Goal: Task Accomplishment & Management: Manage account settings

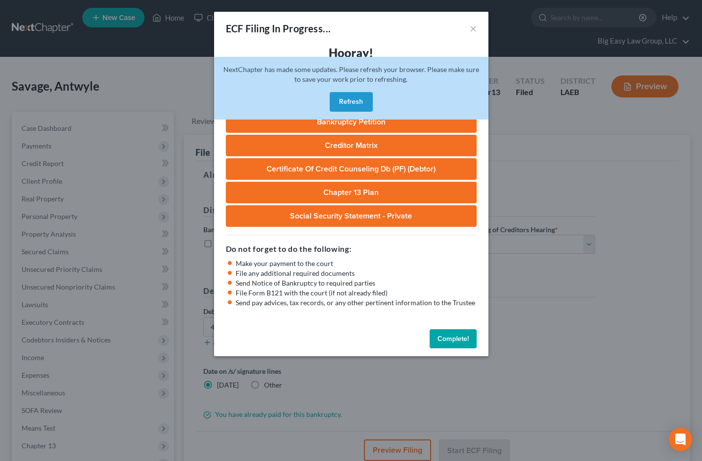
select select "0"
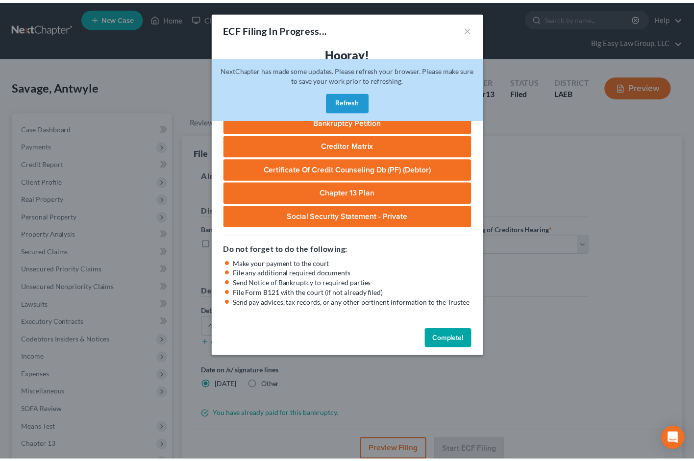
scroll to position [106, 0]
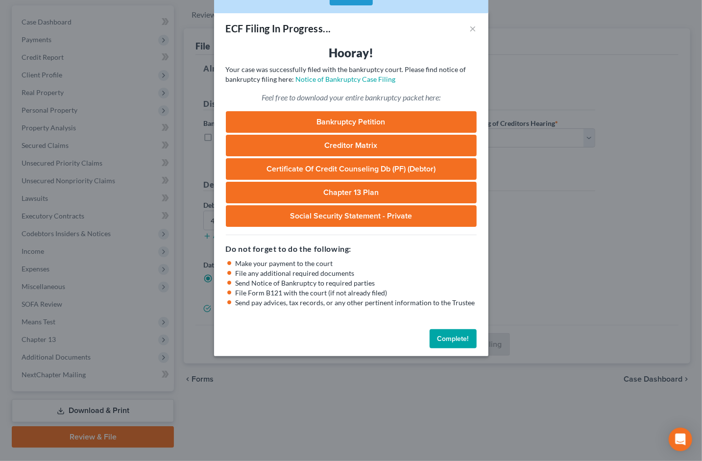
click at [458, 332] on button "Complete!" at bounding box center [453, 339] width 47 height 20
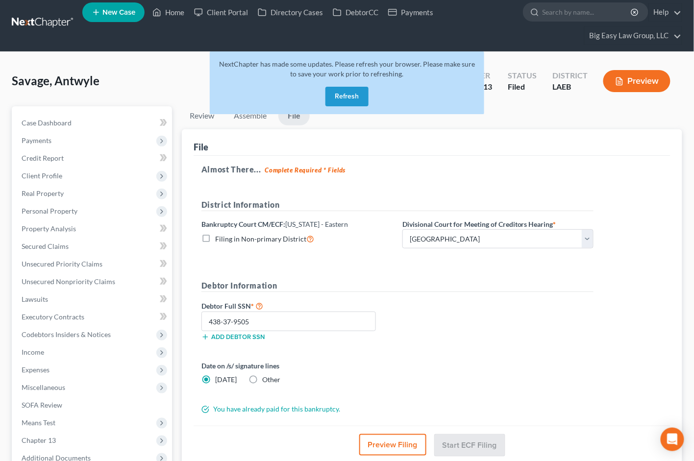
scroll to position [0, 0]
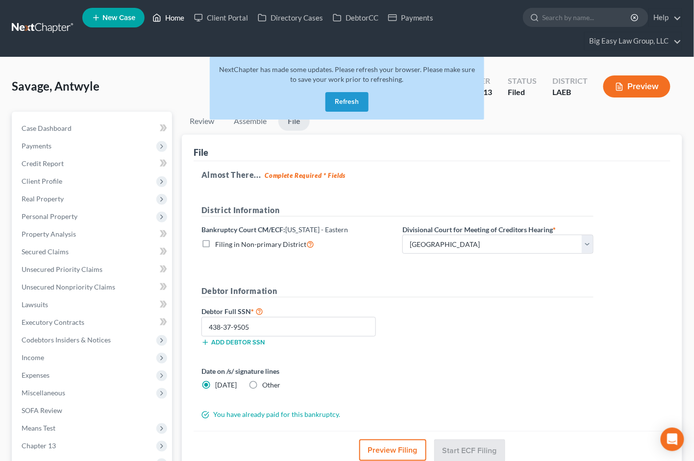
click at [179, 21] on link "Home" at bounding box center [168, 18] width 42 height 18
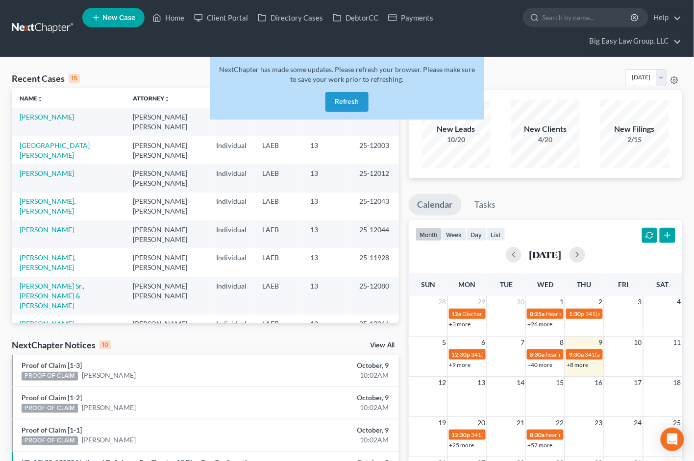
click at [345, 105] on button "Refresh" at bounding box center [346, 102] width 43 height 20
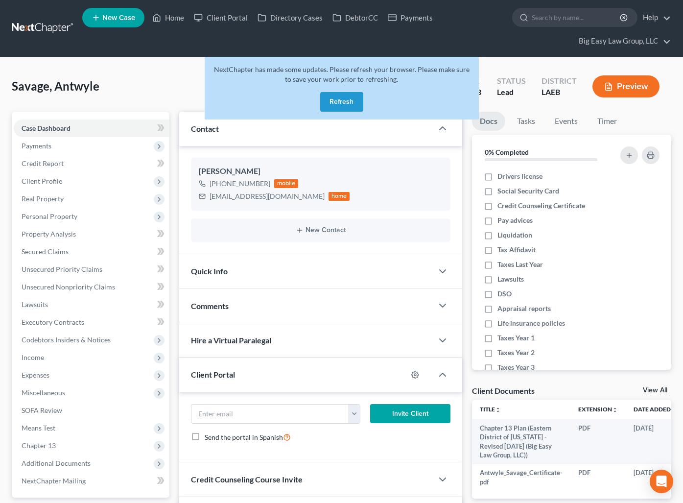
select select "0"
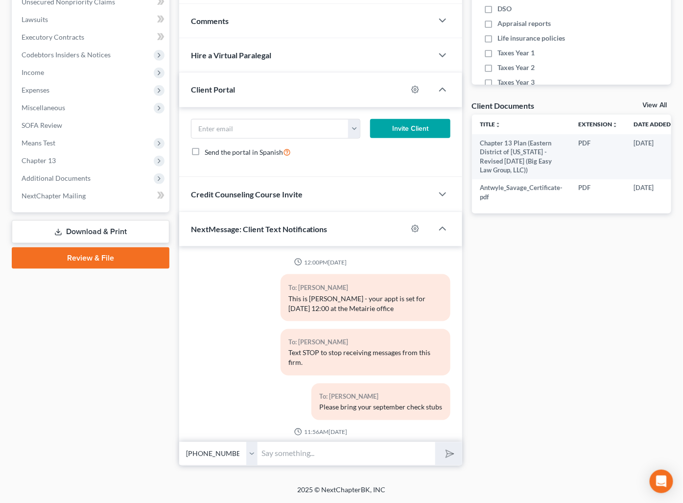
scroll to position [65, 0]
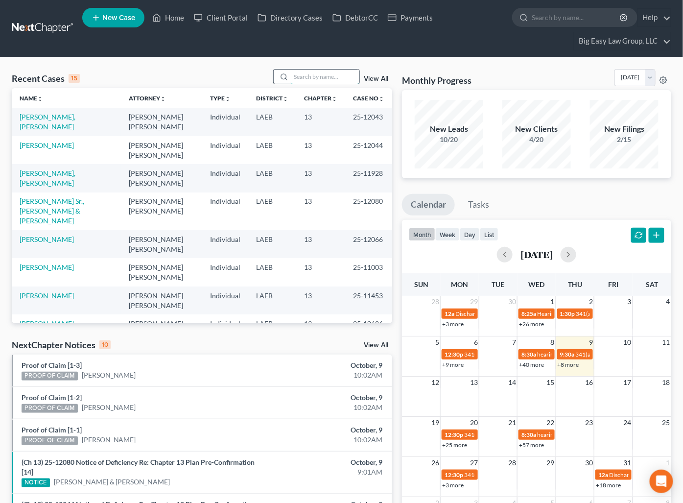
click at [350, 73] on input "search" at bounding box center [325, 77] width 69 height 14
type input "jones"
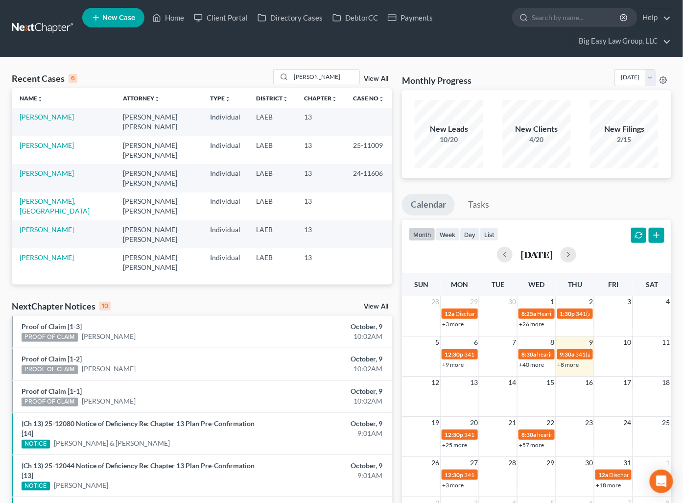
click at [371, 75] on link "View All" at bounding box center [376, 78] width 24 height 7
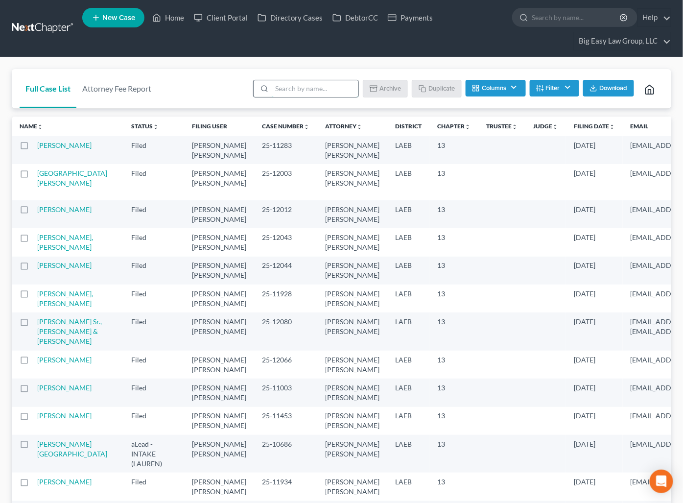
click at [330, 93] on input "search" at bounding box center [315, 88] width 87 height 17
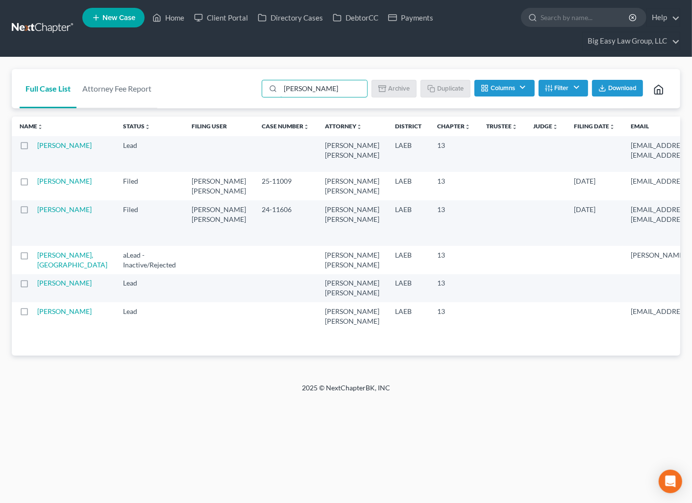
type input "jones"
click at [574, 85] on button "Filter" at bounding box center [562, 88] width 49 height 17
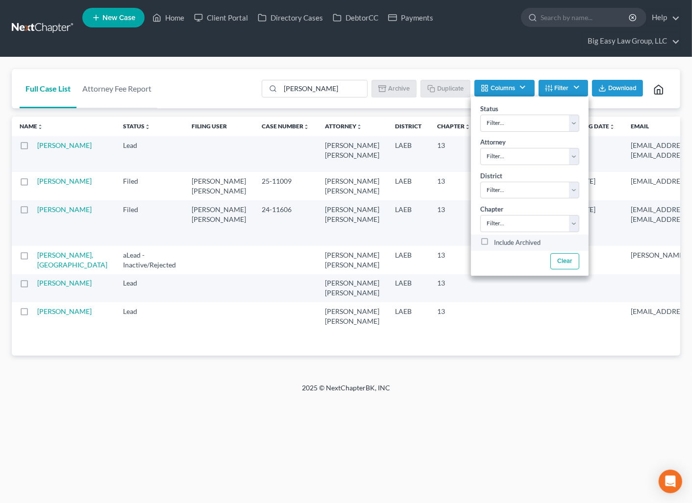
click at [530, 247] on label "Include Archived" at bounding box center [517, 243] width 47 height 12
click at [504, 243] on input "Include Archived" at bounding box center [501, 240] width 6 height 6
checkbox input "true"
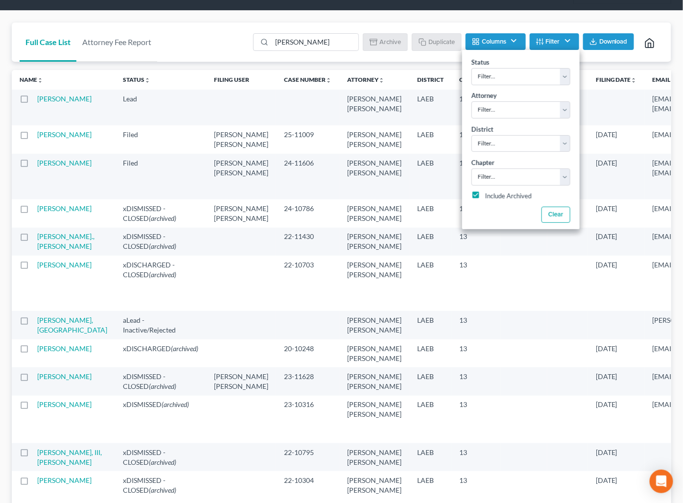
scroll to position [62, 0]
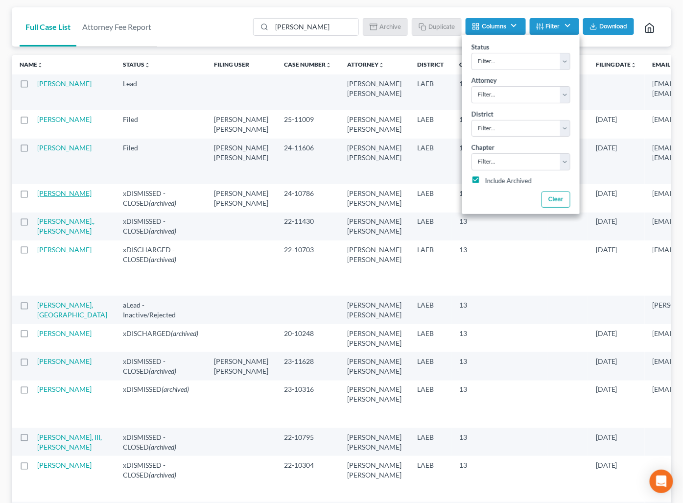
click at [46, 197] on link "Jones, Erin" at bounding box center [64, 193] width 54 height 8
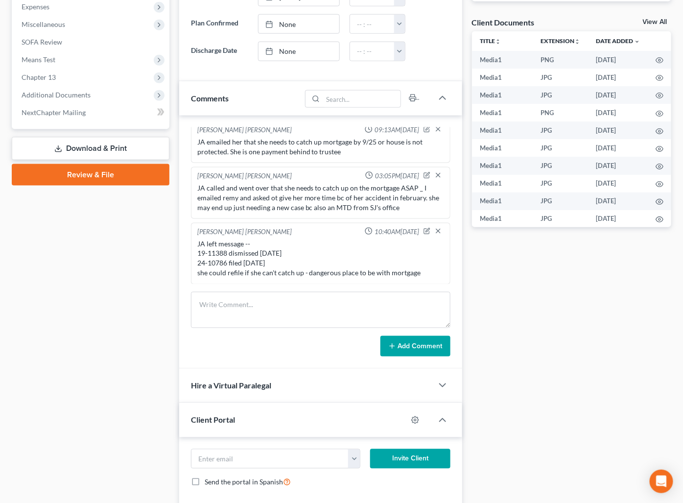
scroll to position [370, 0]
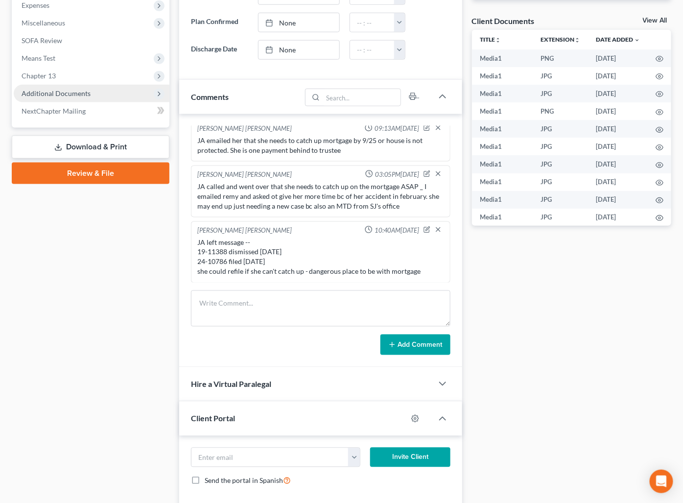
click at [91, 93] on span "Additional Documents" at bounding box center [92, 94] width 156 height 18
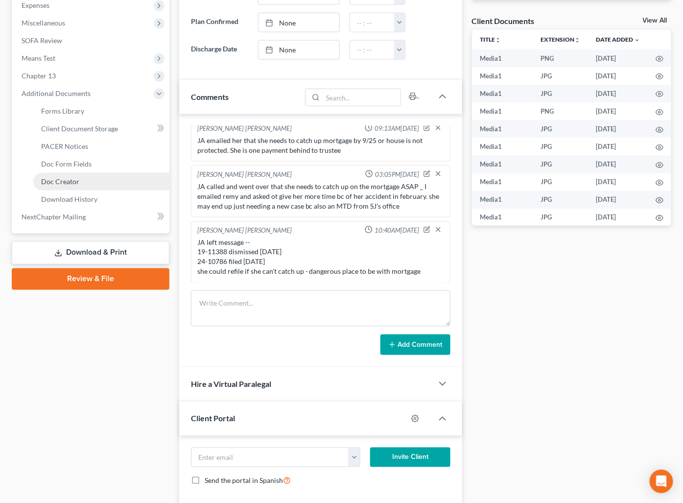
click at [104, 176] on link "Doc Creator" at bounding box center [101, 182] width 136 height 18
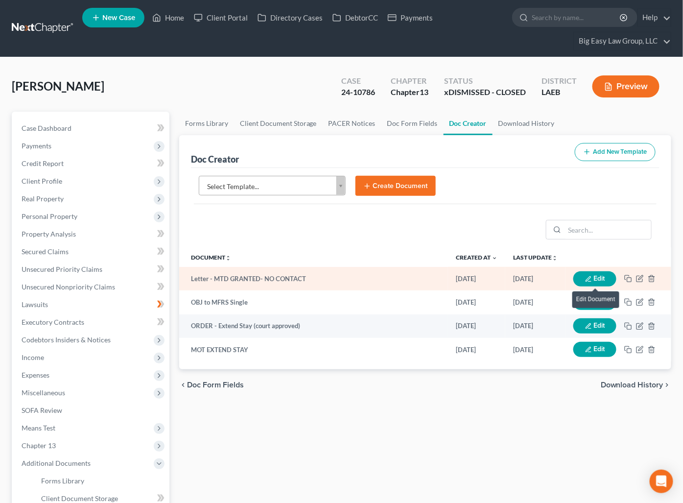
click at [601, 277] on button "Edit" at bounding box center [595, 278] width 43 height 15
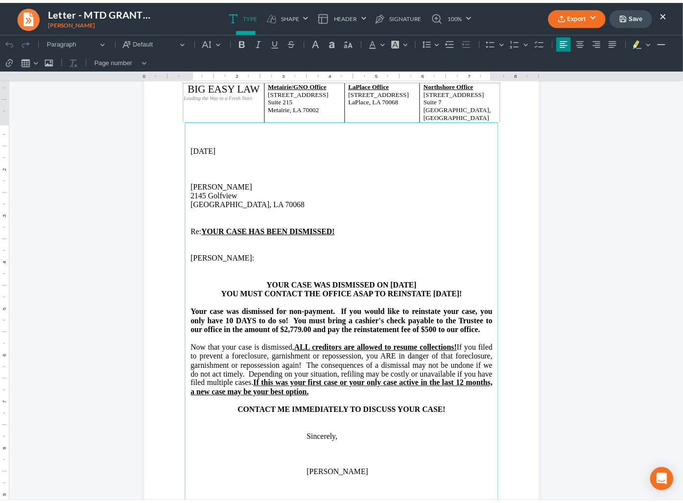
scroll to position [30, 0]
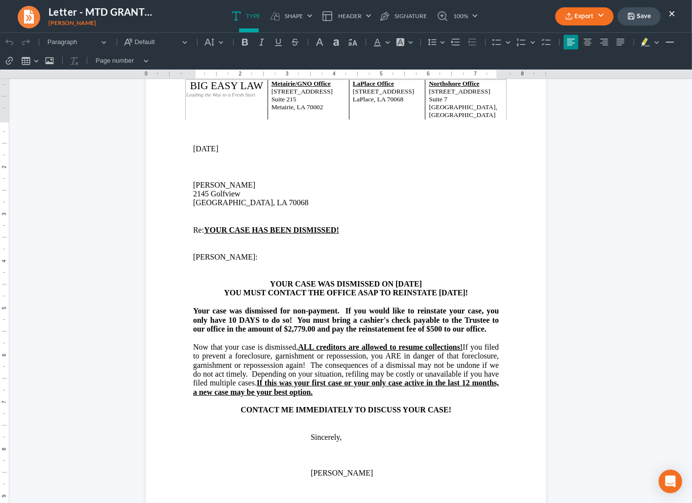
click at [669, 10] on button "×" at bounding box center [671, 13] width 7 height 12
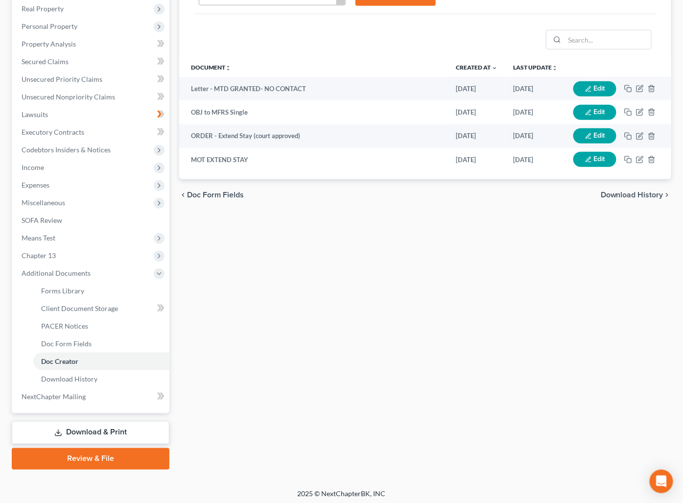
scroll to position [193, 0]
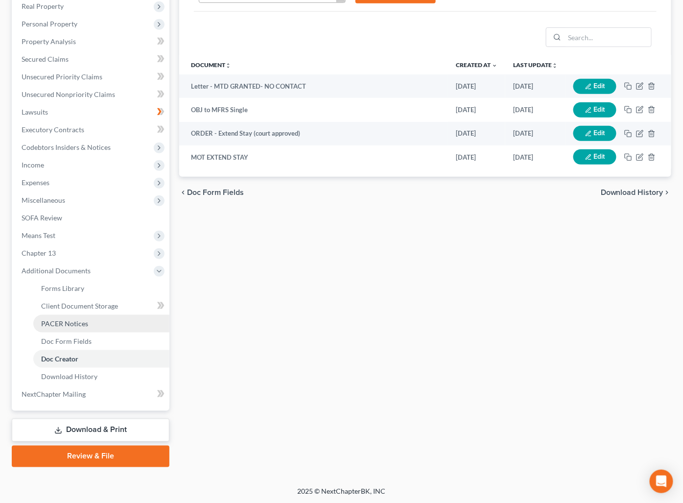
click at [96, 325] on link "PACER Notices" at bounding box center [101, 324] width 136 height 18
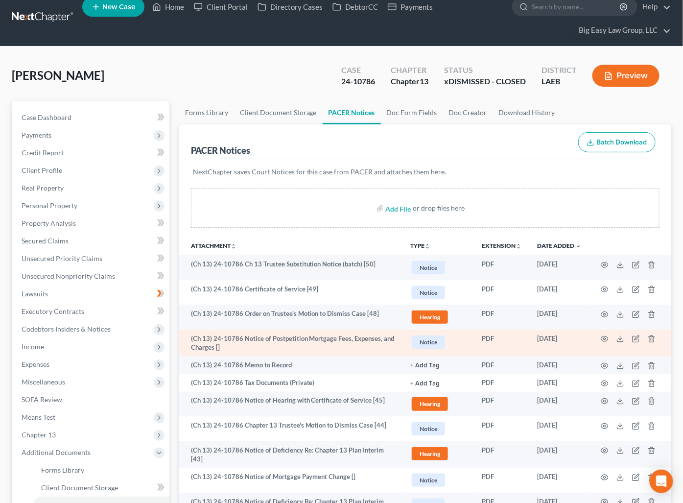
scroll to position [12, 0]
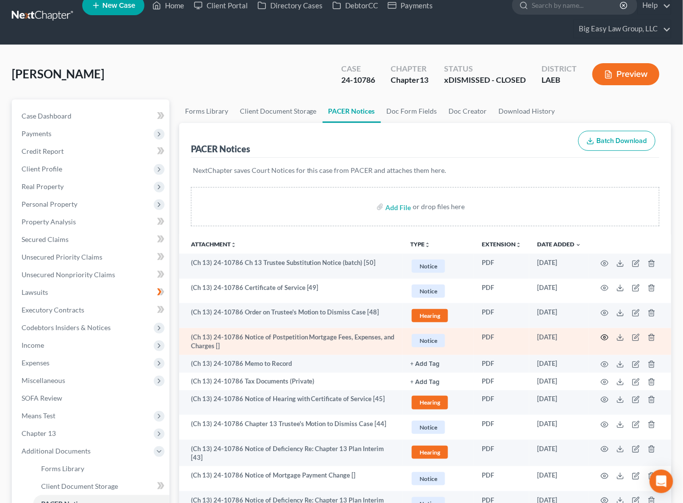
click at [606, 337] on circle "button" at bounding box center [605, 338] width 2 height 2
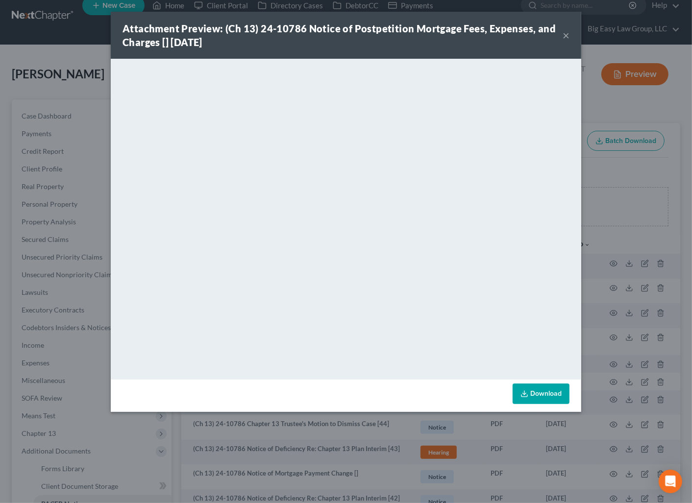
click at [566, 34] on button "×" at bounding box center [565, 35] width 7 height 12
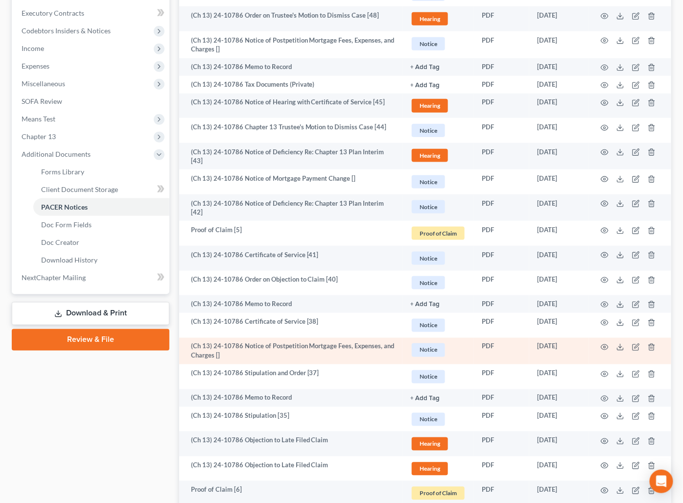
scroll to position [325, 0]
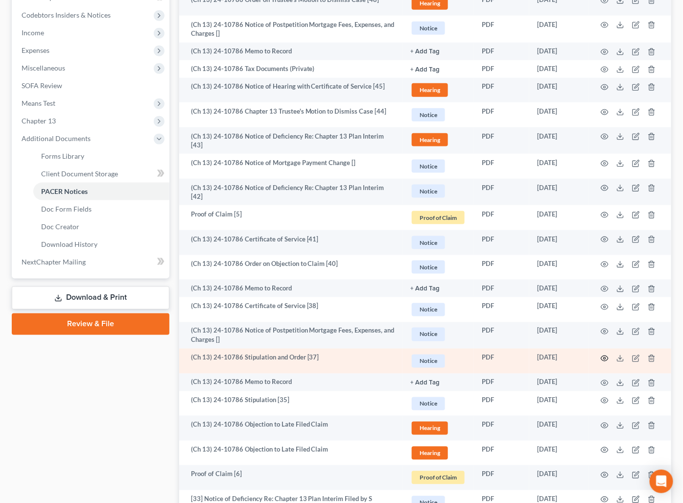
click at [604, 355] on icon "button" at bounding box center [605, 359] width 8 height 8
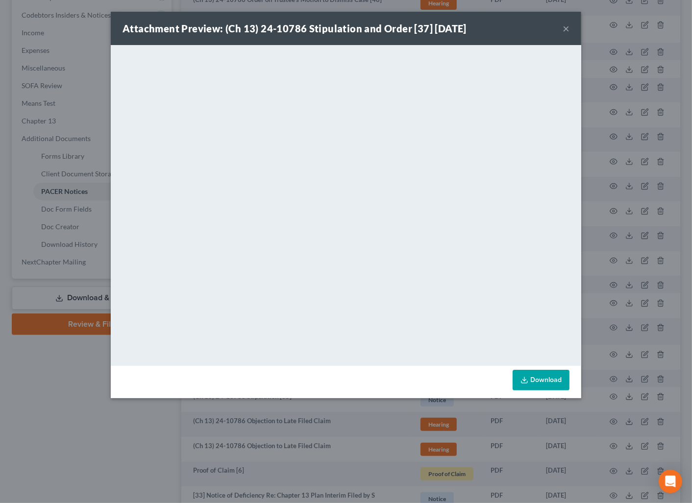
drag, startPoint x: 567, startPoint y: 26, endPoint x: 564, endPoint y: 31, distance: 5.0
click at [567, 26] on button "×" at bounding box center [565, 29] width 7 height 12
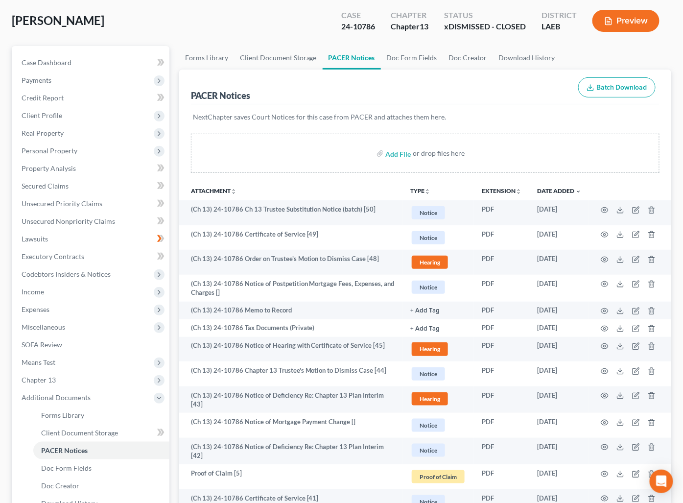
scroll to position [0, 0]
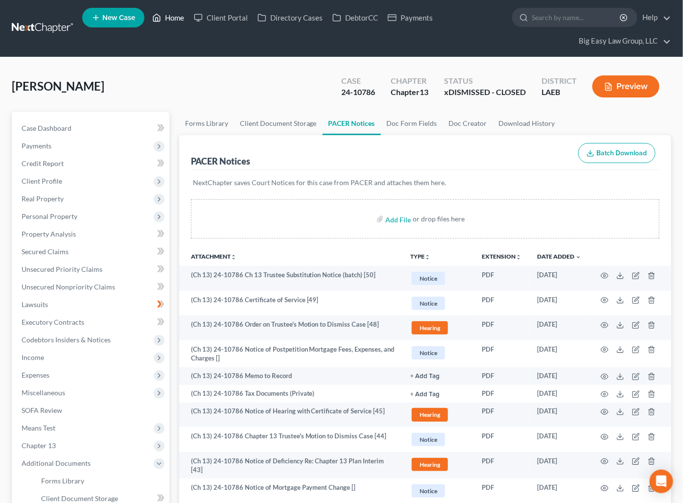
click at [186, 16] on link "Home" at bounding box center [168, 18] width 42 height 18
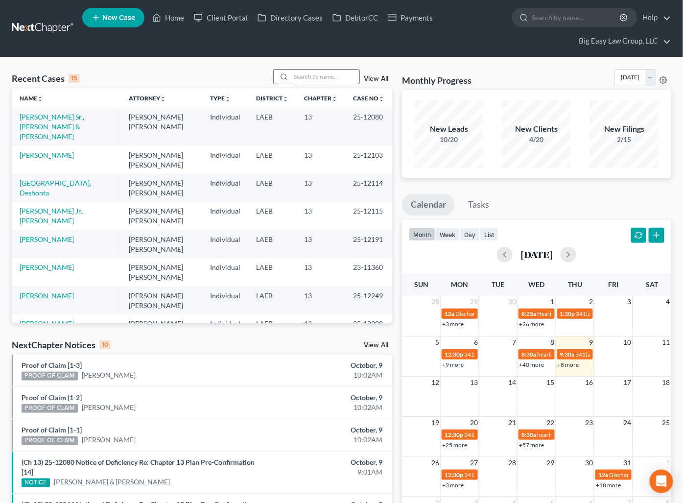
click at [349, 80] on input "search" at bounding box center [325, 77] width 69 height 14
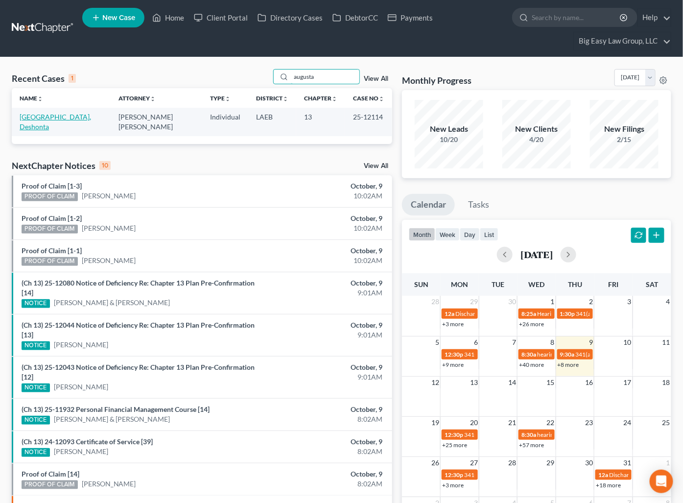
type input "augusta"
click at [56, 116] on link "[GEOGRAPHIC_DATA], Deshonta" at bounding box center [56, 122] width 72 height 18
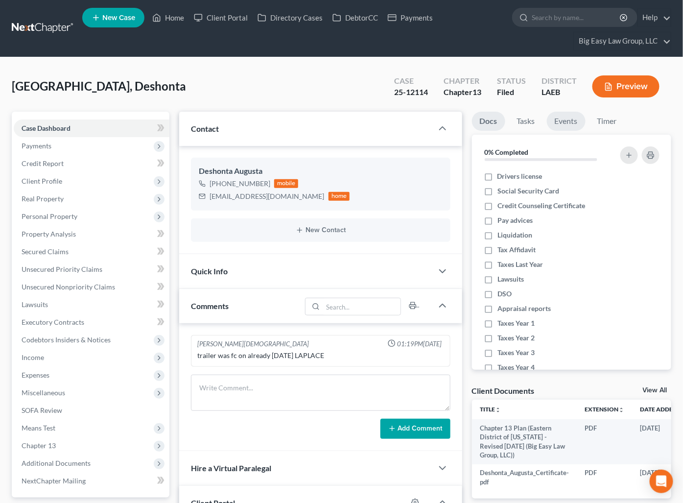
click at [568, 120] on link "Events" at bounding box center [566, 121] width 39 height 19
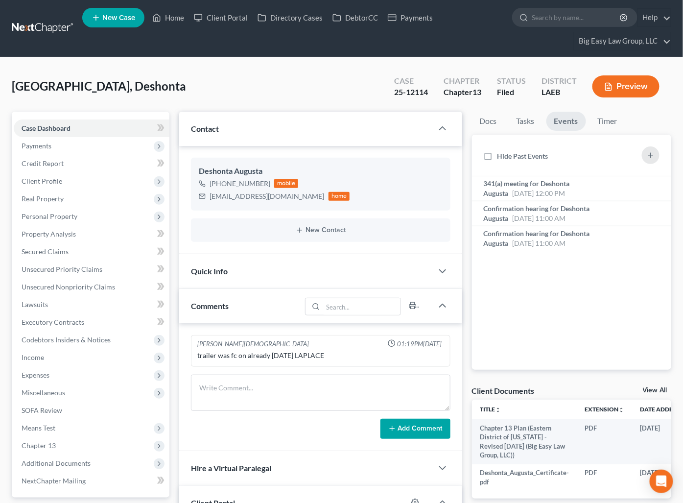
scroll to position [1081, 0]
click at [568, 120] on link "Events" at bounding box center [567, 121] width 40 height 19
drag, startPoint x: 167, startPoint y: 19, endPoint x: 231, endPoint y: 43, distance: 69.0
click at [168, 18] on link "Home" at bounding box center [168, 18] width 42 height 18
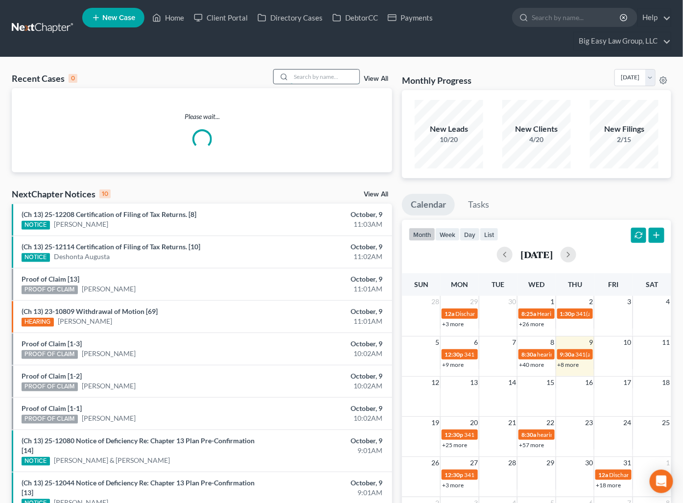
click at [340, 75] on input "search" at bounding box center [325, 77] width 69 height 14
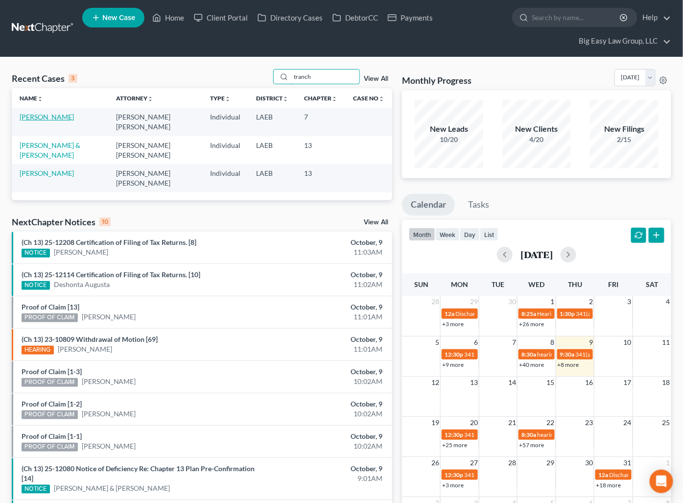
type input "tranch"
click at [69, 115] on link "Tranchant, Amanda" at bounding box center [47, 117] width 54 height 8
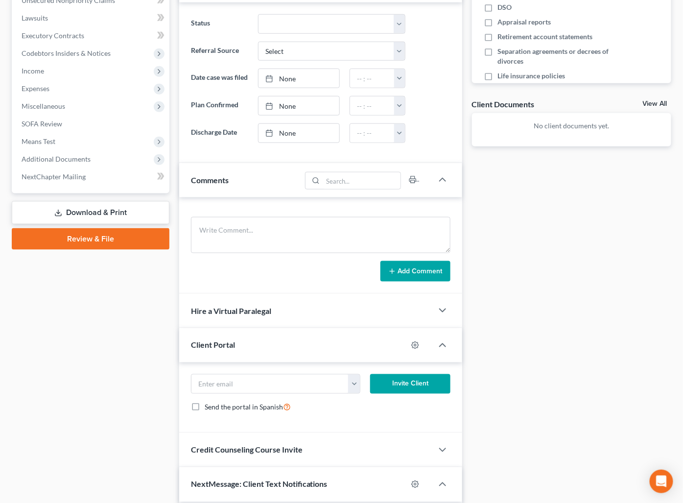
scroll to position [59, 0]
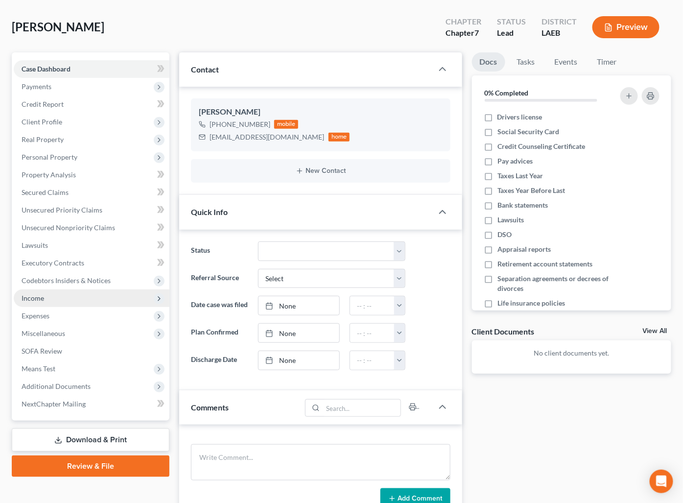
click at [95, 295] on span "Income" at bounding box center [92, 299] width 156 height 18
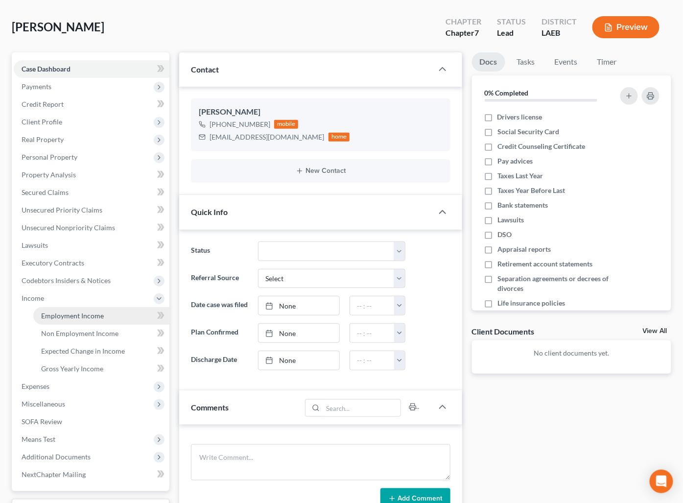
drag, startPoint x: 100, startPoint y: 306, endPoint x: 107, endPoint y: 306, distance: 6.9
click at [100, 307] on link "Employment Income" at bounding box center [101, 316] width 136 height 18
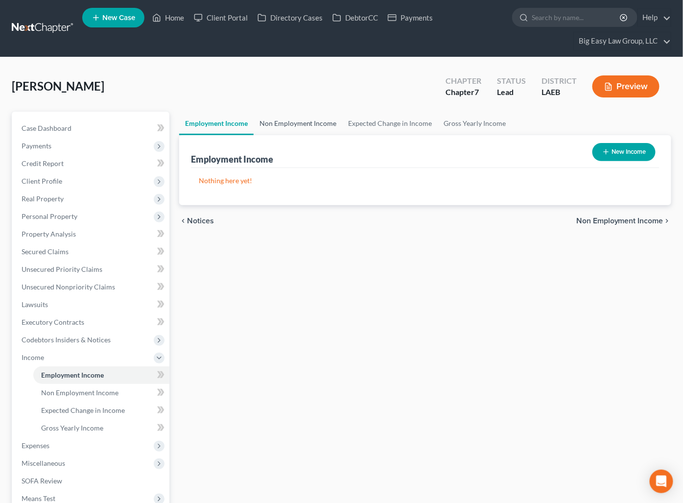
click at [274, 133] on link "Non Employment Income" at bounding box center [298, 124] width 89 height 24
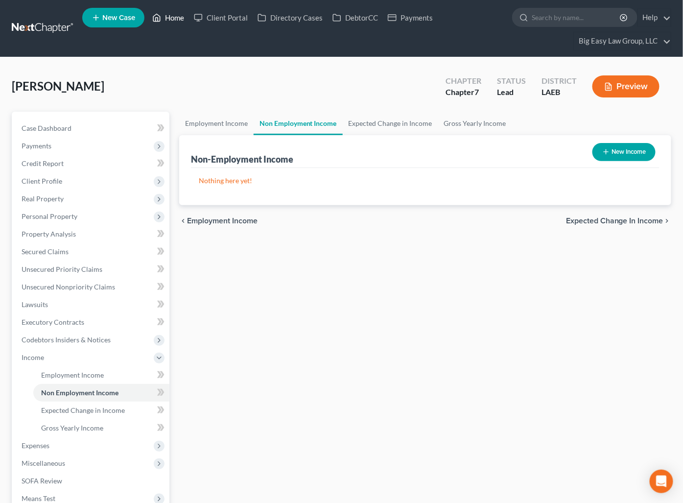
click at [170, 18] on link "Home" at bounding box center [168, 18] width 42 height 18
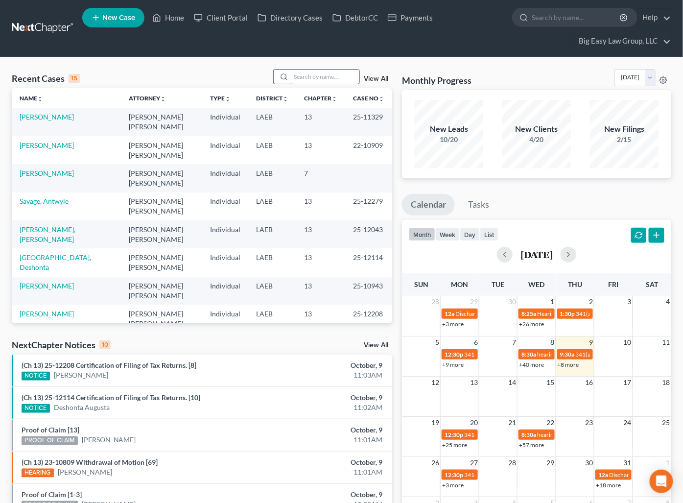
click at [322, 82] on input "search" at bounding box center [325, 77] width 69 height 14
type input "u"
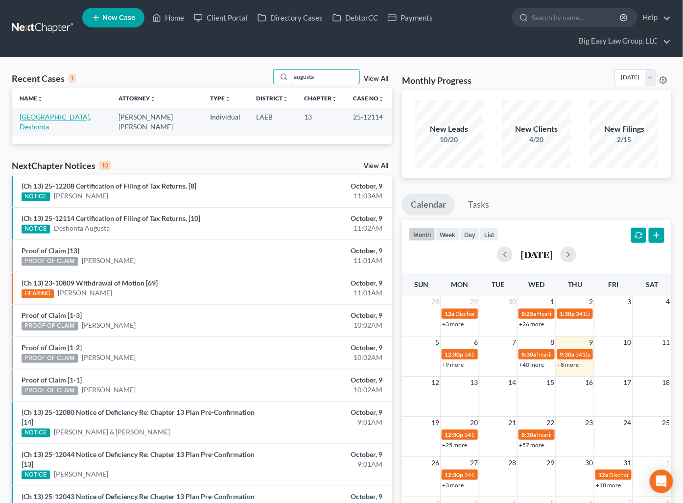
type input "augusta"
click at [44, 118] on link "[GEOGRAPHIC_DATA], Deshonta" at bounding box center [56, 122] width 72 height 18
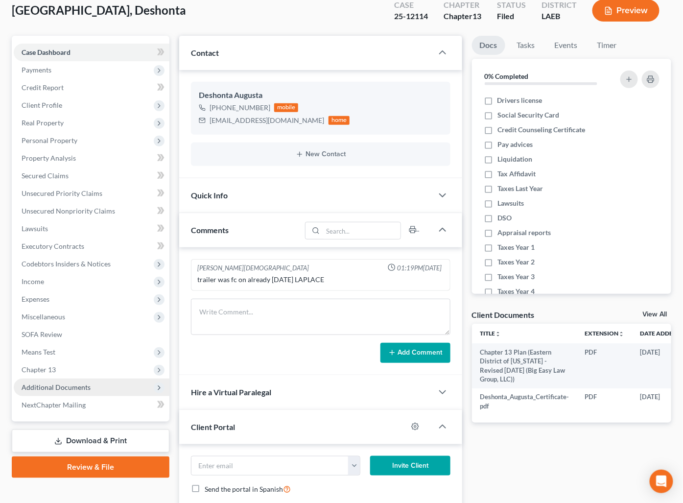
scroll to position [90, 0]
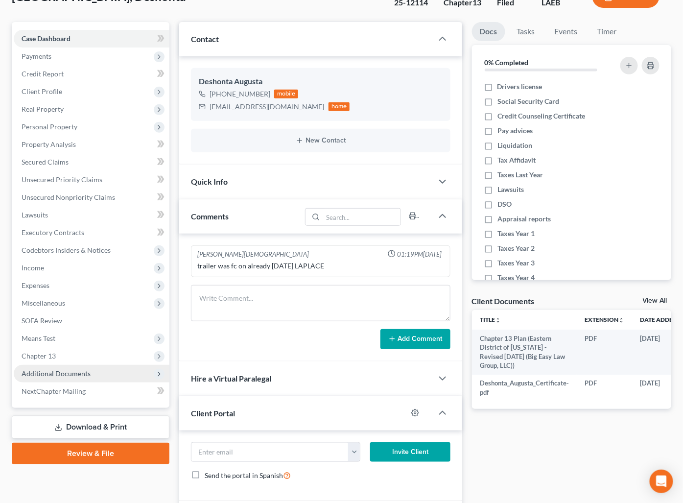
click at [105, 370] on span "Additional Documents" at bounding box center [92, 374] width 156 height 18
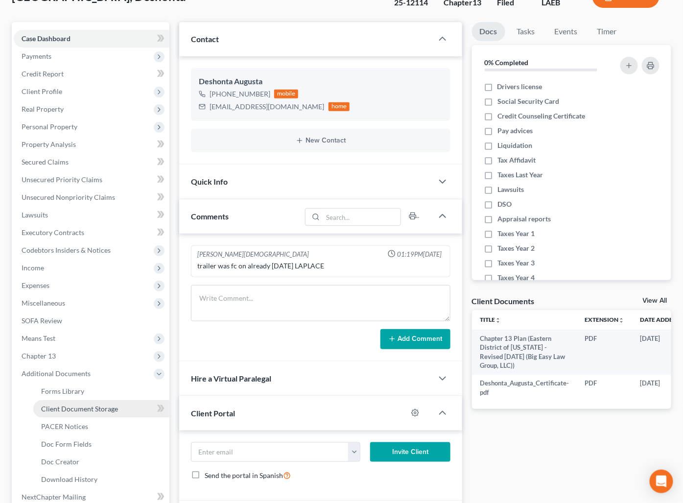
drag, startPoint x: 113, startPoint y: 415, endPoint x: 124, endPoint y: 414, distance: 11.3
click at [113, 415] on link "Client Document Storage" at bounding box center [101, 409] width 136 height 18
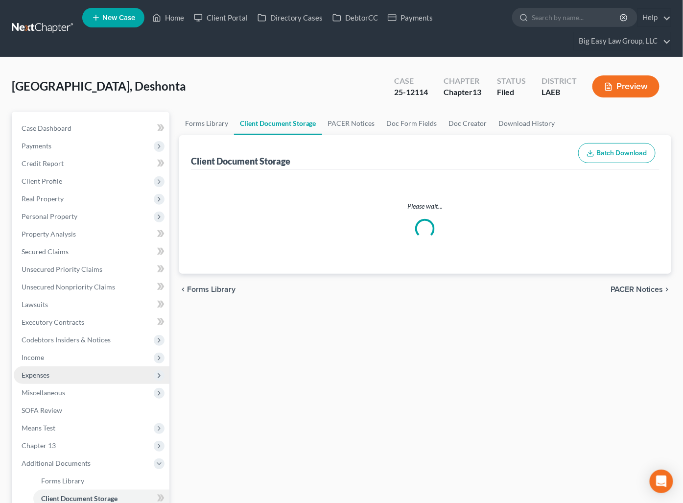
select select "0"
select select "3"
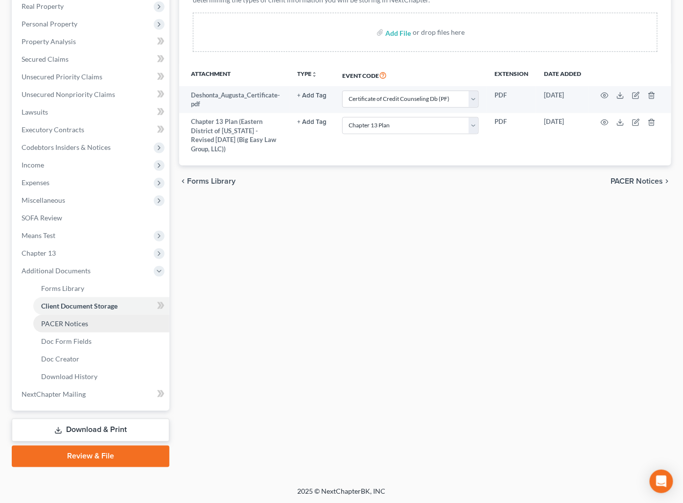
click at [100, 320] on link "PACER Notices" at bounding box center [101, 324] width 136 height 18
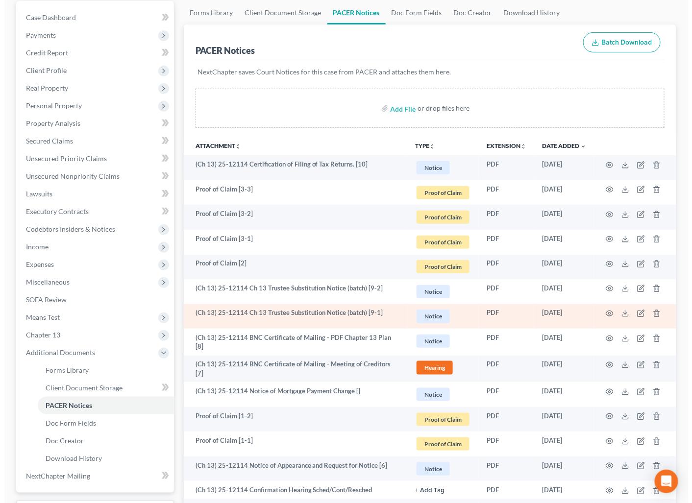
scroll to position [161, 0]
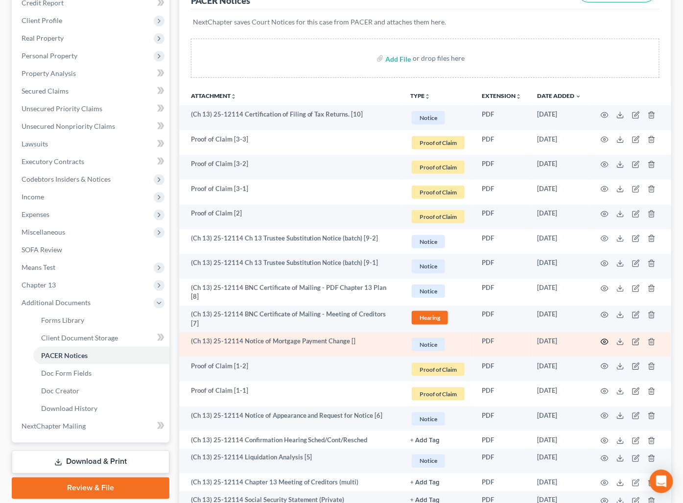
click at [607, 338] on icon "button" at bounding box center [605, 342] width 8 height 8
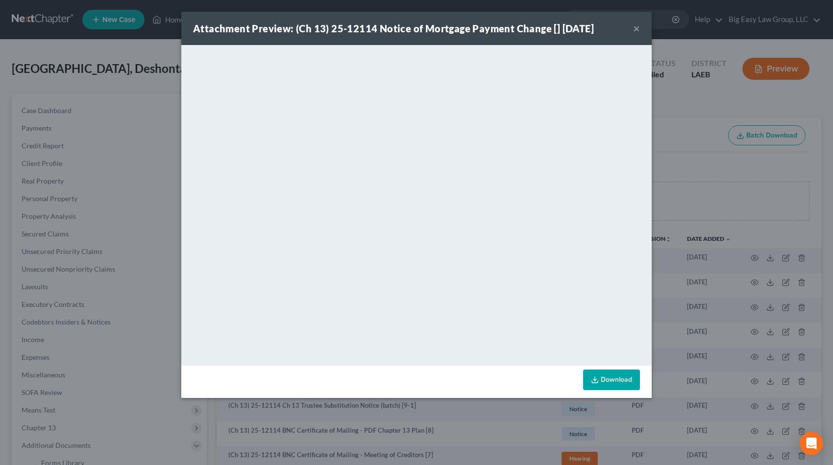
scroll to position [161, 0]
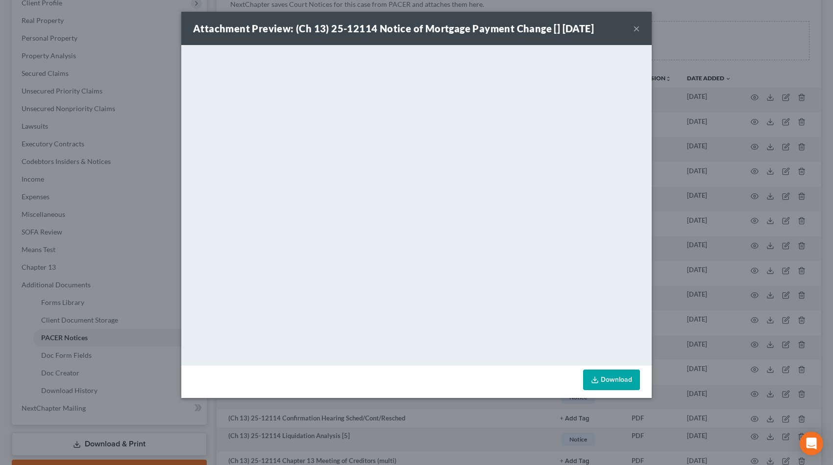
click at [635, 28] on button "×" at bounding box center [636, 29] width 7 height 12
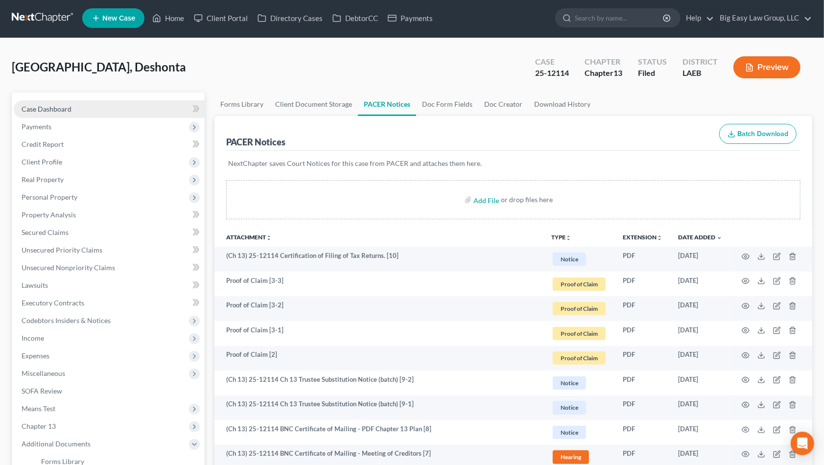
scroll to position [0, 0]
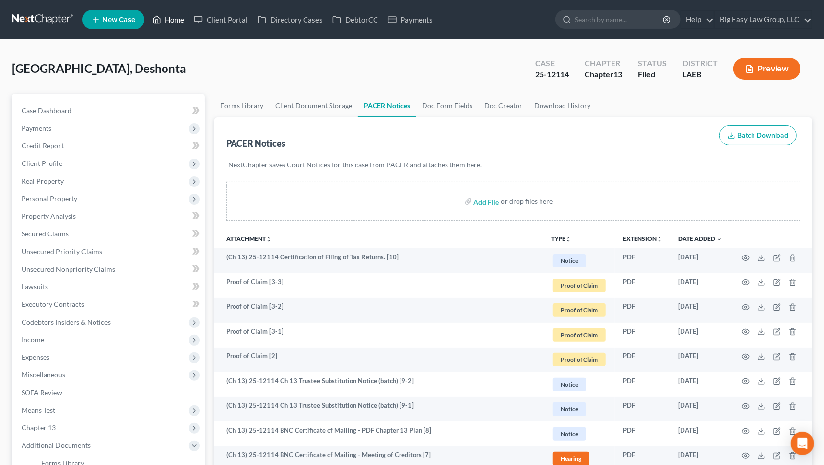
click at [169, 20] on link "Home" at bounding box center [168, 20] width 42 height 18
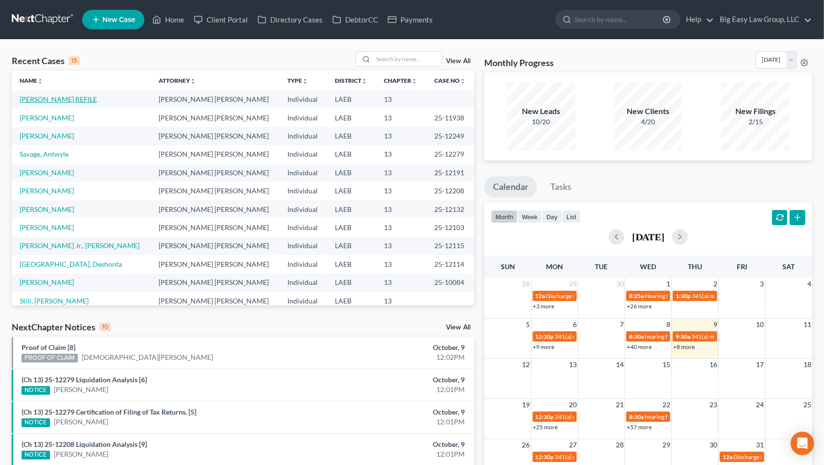
click at [72, 97] on link "[PERSON_NAME] REFILE" at bounding box center [58, 99] width 77 height 8
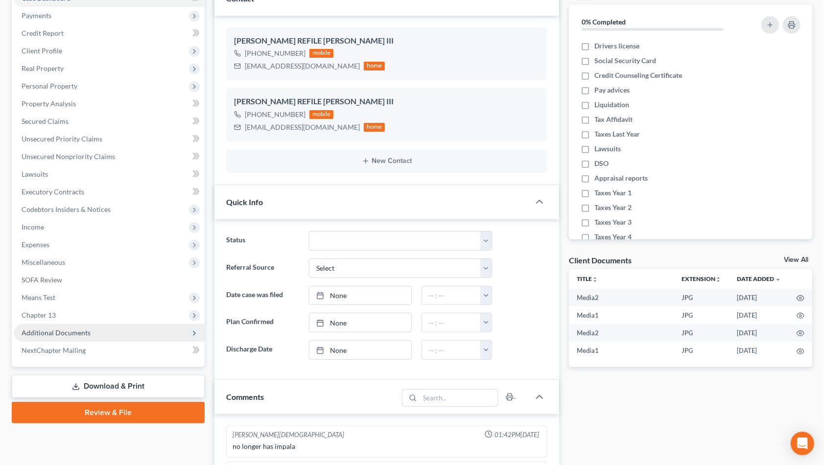
scroll to position [113, 0]
click at [84, 335] on span "Additional Documents" at bounding box center [56, 332] width 69 height 8
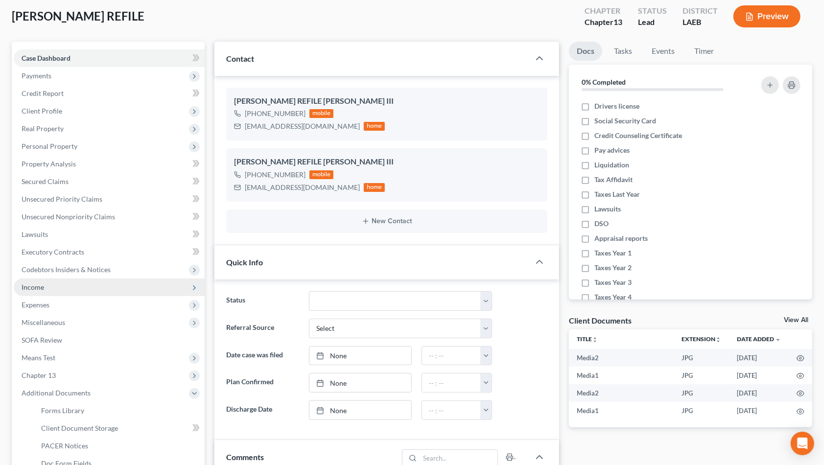
scroll to position [75, 0]
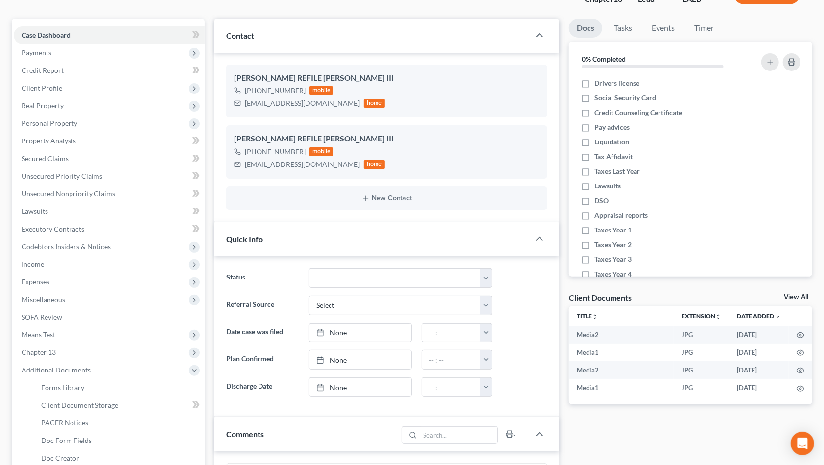
drag, startPoint x: 95, startPoint y: 263, endPoint x: 125, endPoint y: 277, distance: 33.1
click at [95, 263] on span "Income" at bounding box center [109, 265] width 191 height 18
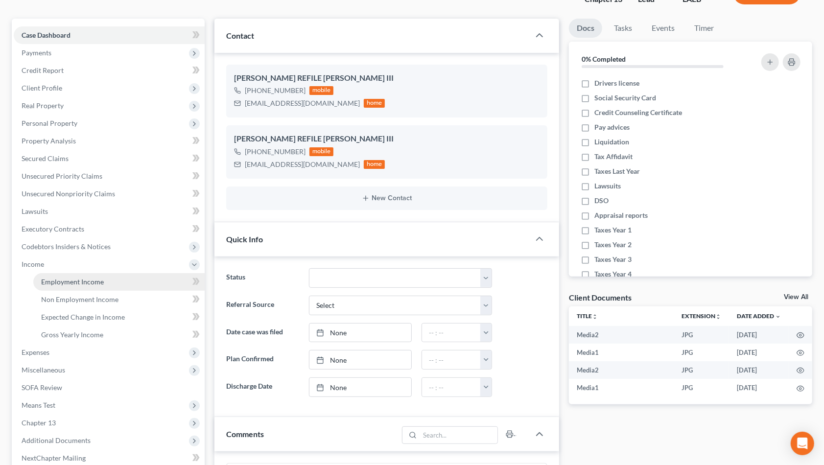
click at [139, 278] on link "Employment Income" at bounding box center [118, 282] width 171 height 18
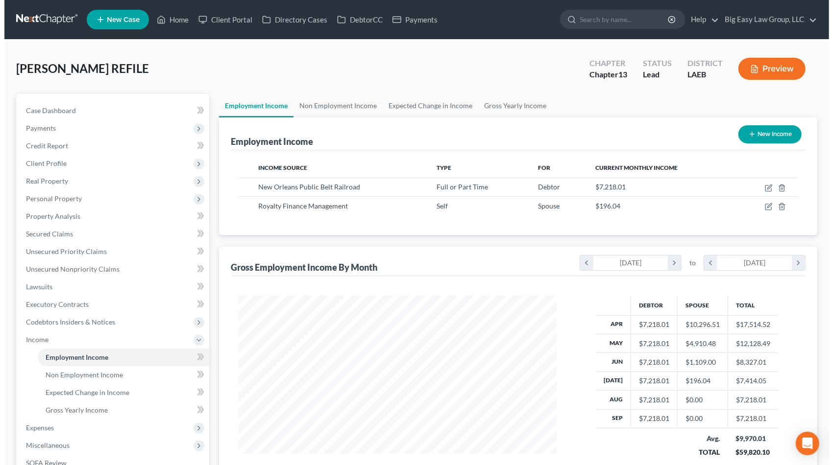
scroll to position [175, 338]
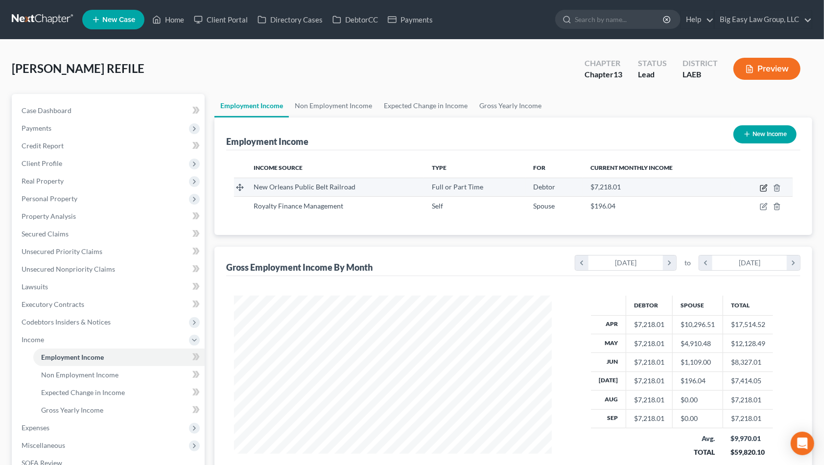
click at [760, 186] on icon "button" at bounding box center [764, 188] width 8 height 8
select select "0"
select select "19"
select select "2"
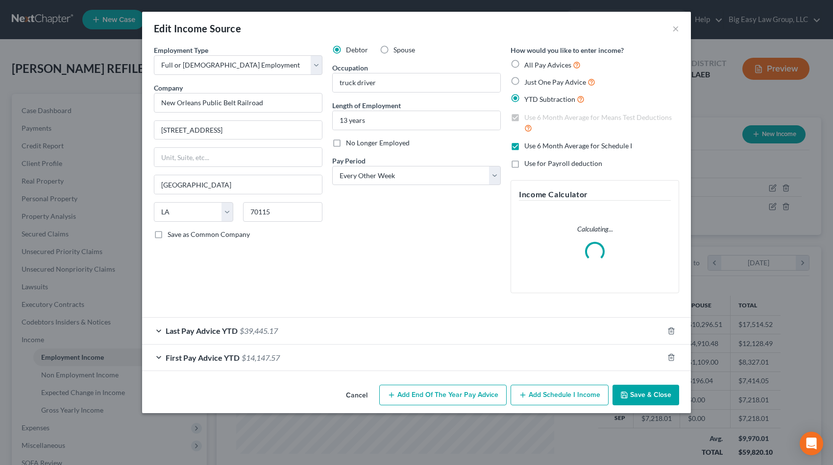
scroll to position [175, 341]
click at [252, 336] on div "Last Pay Advice YTD $39,445.17" at bounding box center [402, 331] width 521 height 26
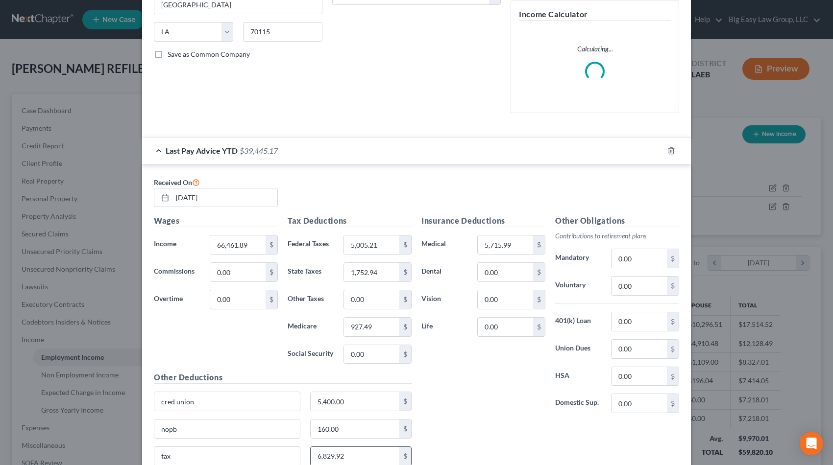
scroll to position [298, 0]
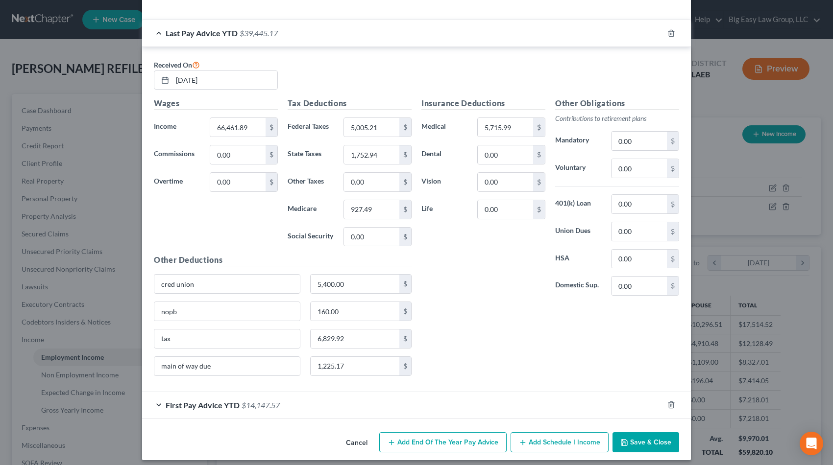
click at [273, 401] on span "$14,147.57" at bounding box center [261, 405] width 38 height 9
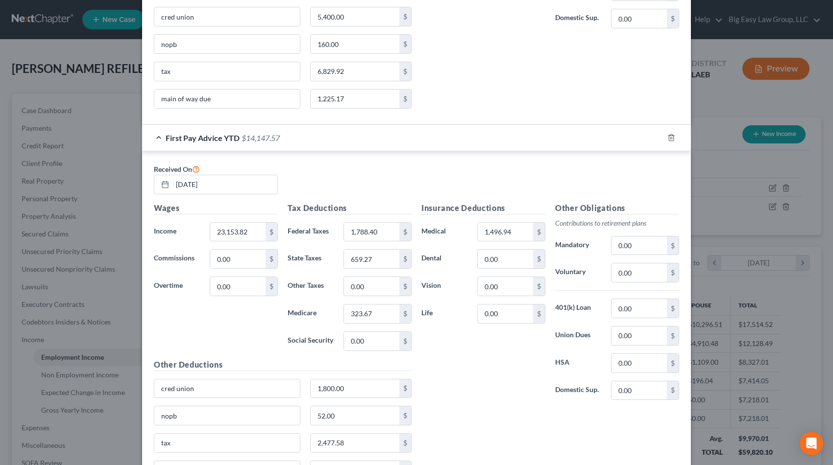
scroll to position [621, 0]
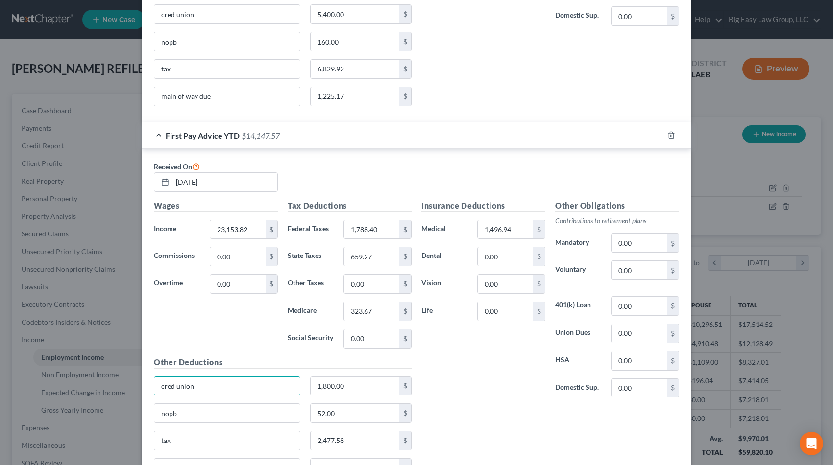
drag, startPoint x: 266, startPoint y: 385, endPoint x: 142, endPoint y: 379, distance: 123.6
click at [144, 379] on div "Received On [DATE] Wages Income * 23,153.82 $ Commissions 0.00 $ Overtime 0.00 …" at bounding box center [416, 321] width 549 height 345
drag, startPoint x: 362, startPoint y: 389, endPoint x: 286, endPoint y: 383, distance: 76.7
click at [286, 383] on div "1,800.00 $" at bounding box center [282, 390] width 267 height 27
drag, startPoint x: 347, startPoint y: 388, endPoint x: 304, endPoint y: 384, distance: 42.8
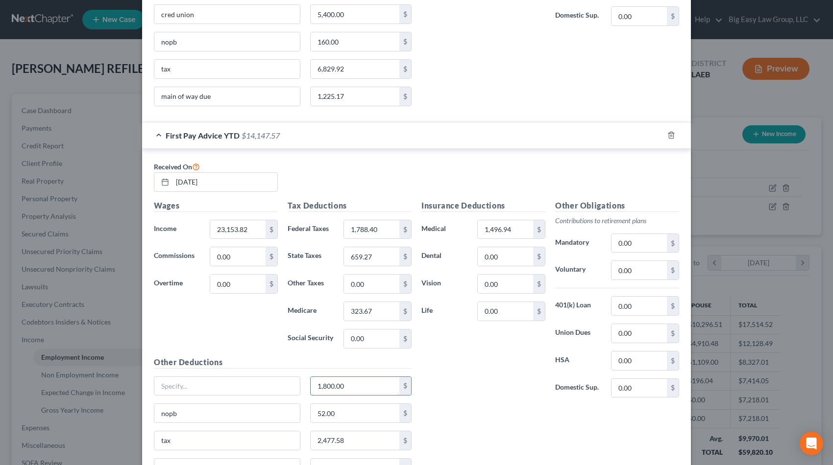
click at [305, 384] on div "1,800.00 $" at bounding box center [361, 387] width 112 height 20
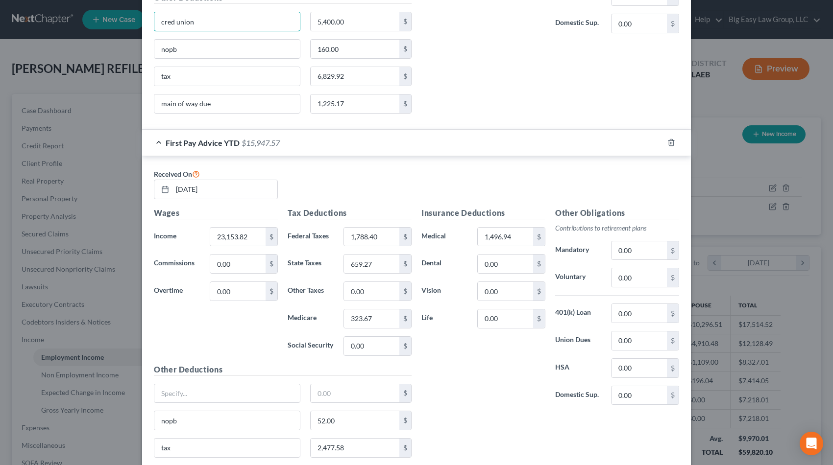
scroll to position [602, 0]
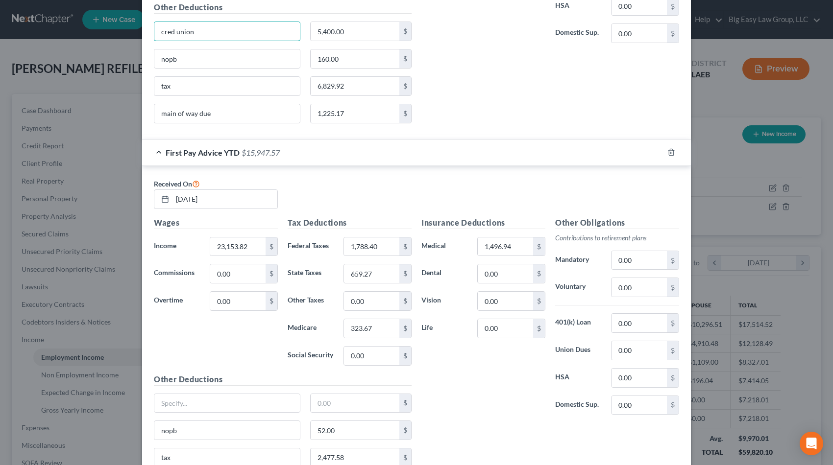
drag, startPoint x: 225, startPoint y: 17, endPoint x: 166, endPoint y: 17, distance: 59.3
click at [149, 9] on div "Other Deductions cred union 5,400.00 $ nopb 160.00 $ tax 6,829.92 $ main of way…" at bounding box center [282, 65] width 267 height 129
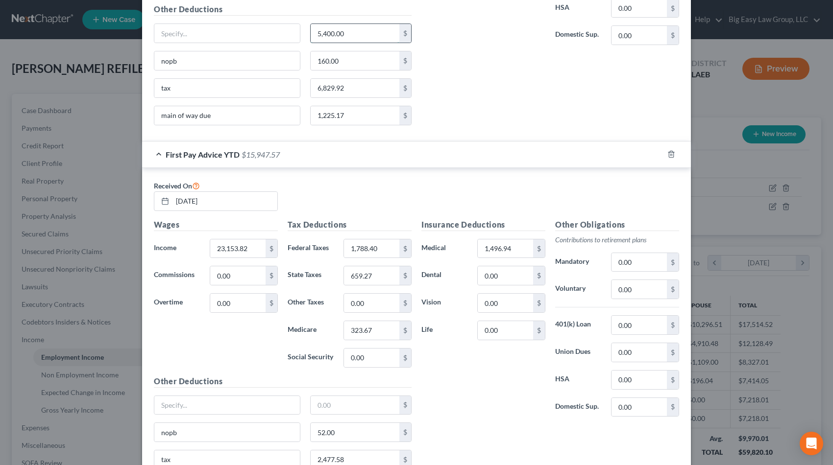
drag, startPoint x: 354, startPoint y: 34, endPoint x: 390, endPoint y: 43, distance: 37.0
click at [390, 43] on div "5,400.00 $" at bounding box center [361, 34] width 102 height 20
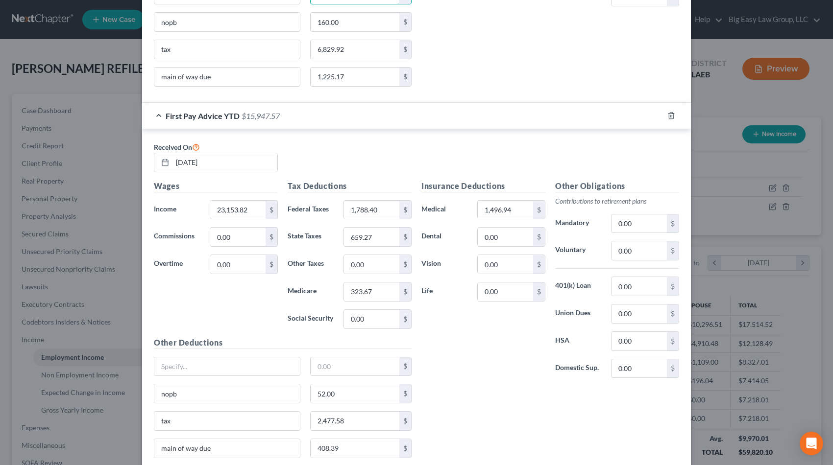
scroll to position [643, 0]
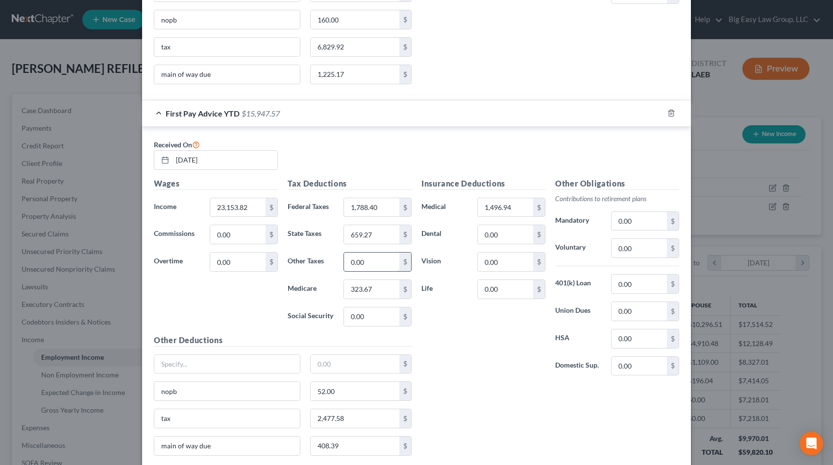
click at [370, 265] on input "0.00" at bounding box center [371, 262] width 55 height 19
type input "2,477.58"
click at [193, 428] on input "tax" at bounding box center [226, 419] width 145 height 19
type input "t"
drag, startPoint x: 351, startPoint y: 418, endPoint x: 354, endPoint y: 424, distance: 6.8
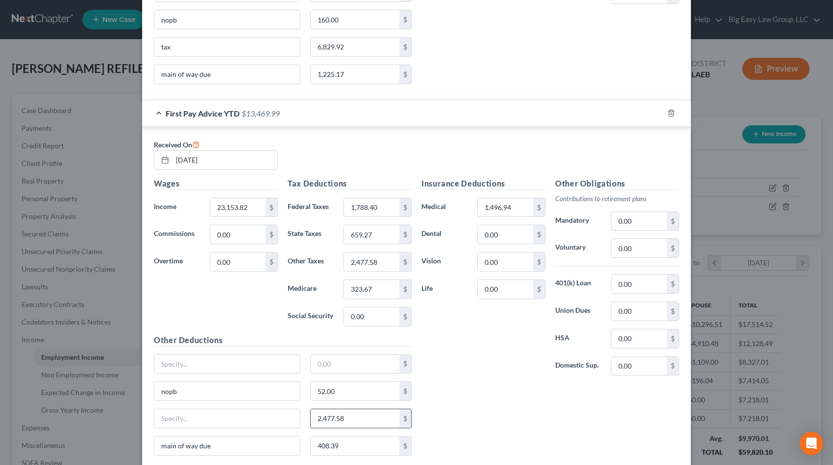
click at [354, 424] on input "2,477.58" at bounding box center [355, 419] width 89 height 19
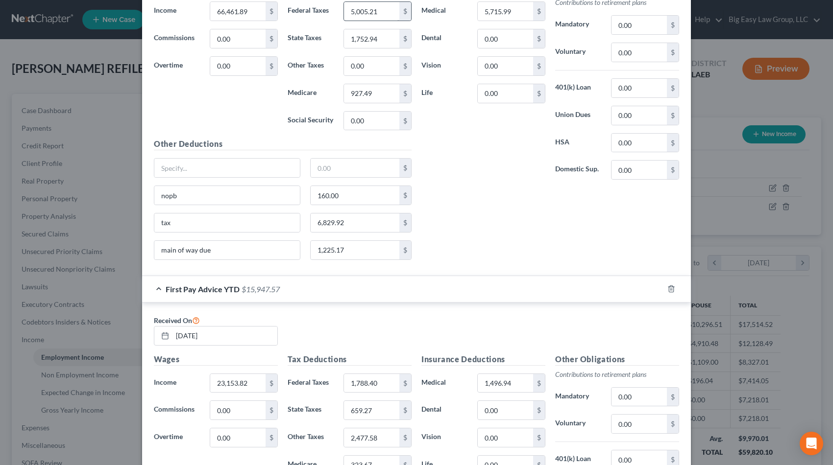
scroll to position [293, 0]
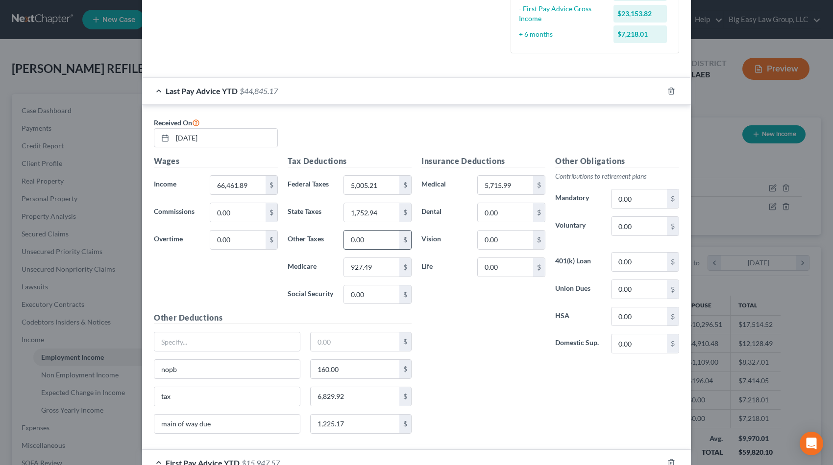
click at [371, 240] on input "0.00" at bounding box center [371, 240] width 55 height 19
type input "6,829.92"
drag, startPoint x: 217, startPoint y: 402, endPoint x: 118, endPoint y: 392, distance: 99.0
click at [118, 392] on div "Edit Income Source × Employment Type * Select Full or [DEMOGRAPHIC_DATA] Employ…" at bounding box center [416, 232] width 833 height 465
drag, startPoint x: 348, startPoint y: 402, endPoint x: 379, endPoint y: 398, distance: 31.1
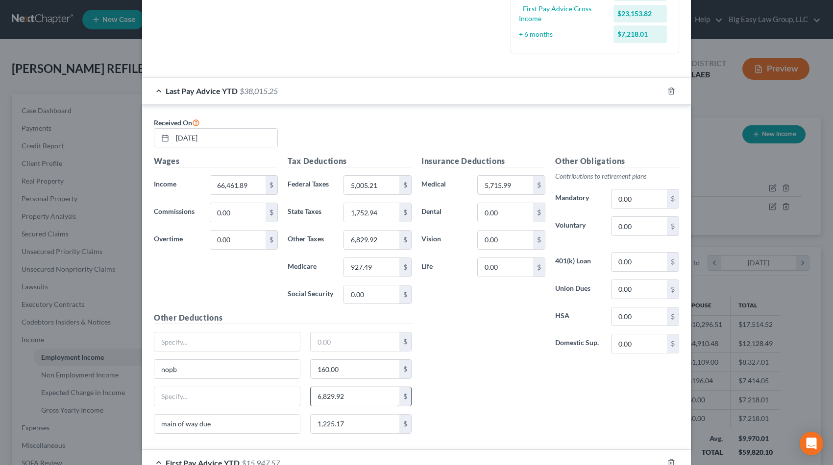
click at [379, 398] on input "6,829.92" at bounding box center [355, 396] width 89 height 19
click at [434, 357] on div "Insurance Deductions Medical 5,715.99 $ Dental 0.00 $ Vision 0.00 $ Life 0.00 $" at bounding box center [483, 258] width 134 height 206
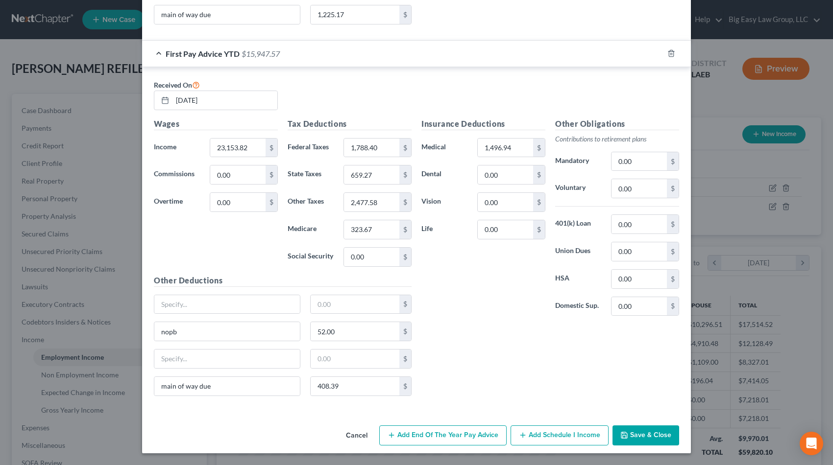
scroll to position [705, 0]
